Goal: Information Seeking & Learning: Learn about a topic

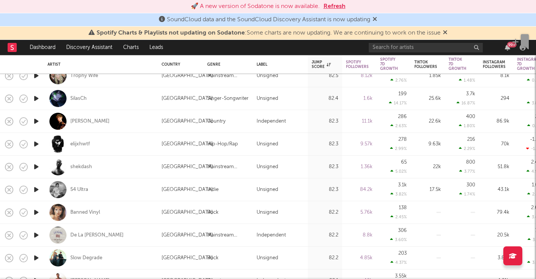
click at [335, 6] on button "Refresh" at bounding box center [335, 6] width 22 height 9
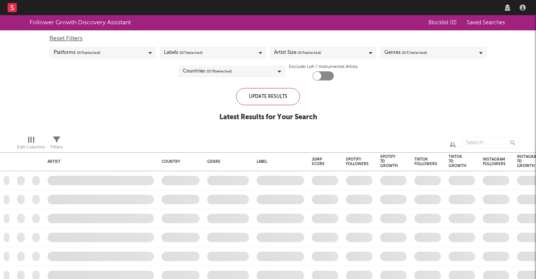
checkbox input "true"
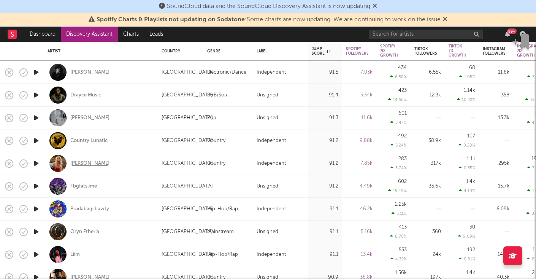
click at [80, 164] on div "Jas Von" at bounding box center [89, 163] width 39 height 7
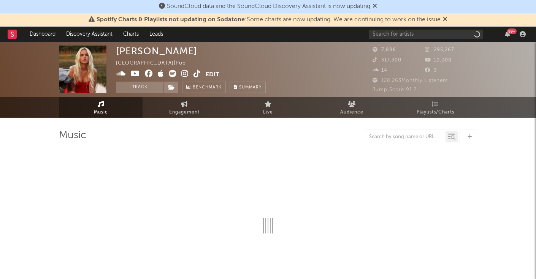
select select "6m"
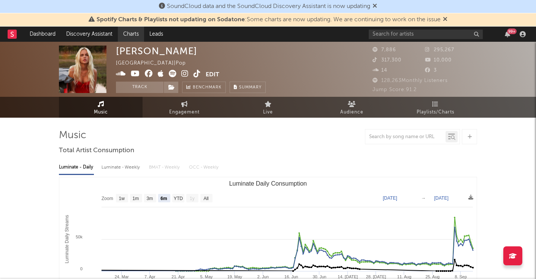
click at [135, 38] on link "Charts" at bounding box center [131, 34] width 26 height 15
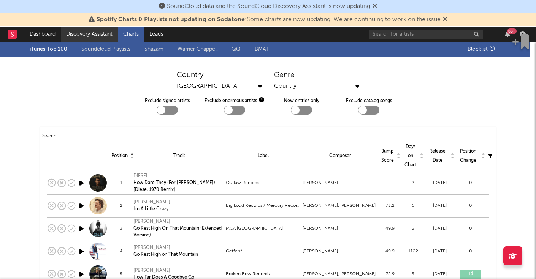
click at [89, 36] on link "Discovery Assistant" at bounding box center [89, 34] width 57 height 15
